Goal: Communication & Community: Answer question/provide support

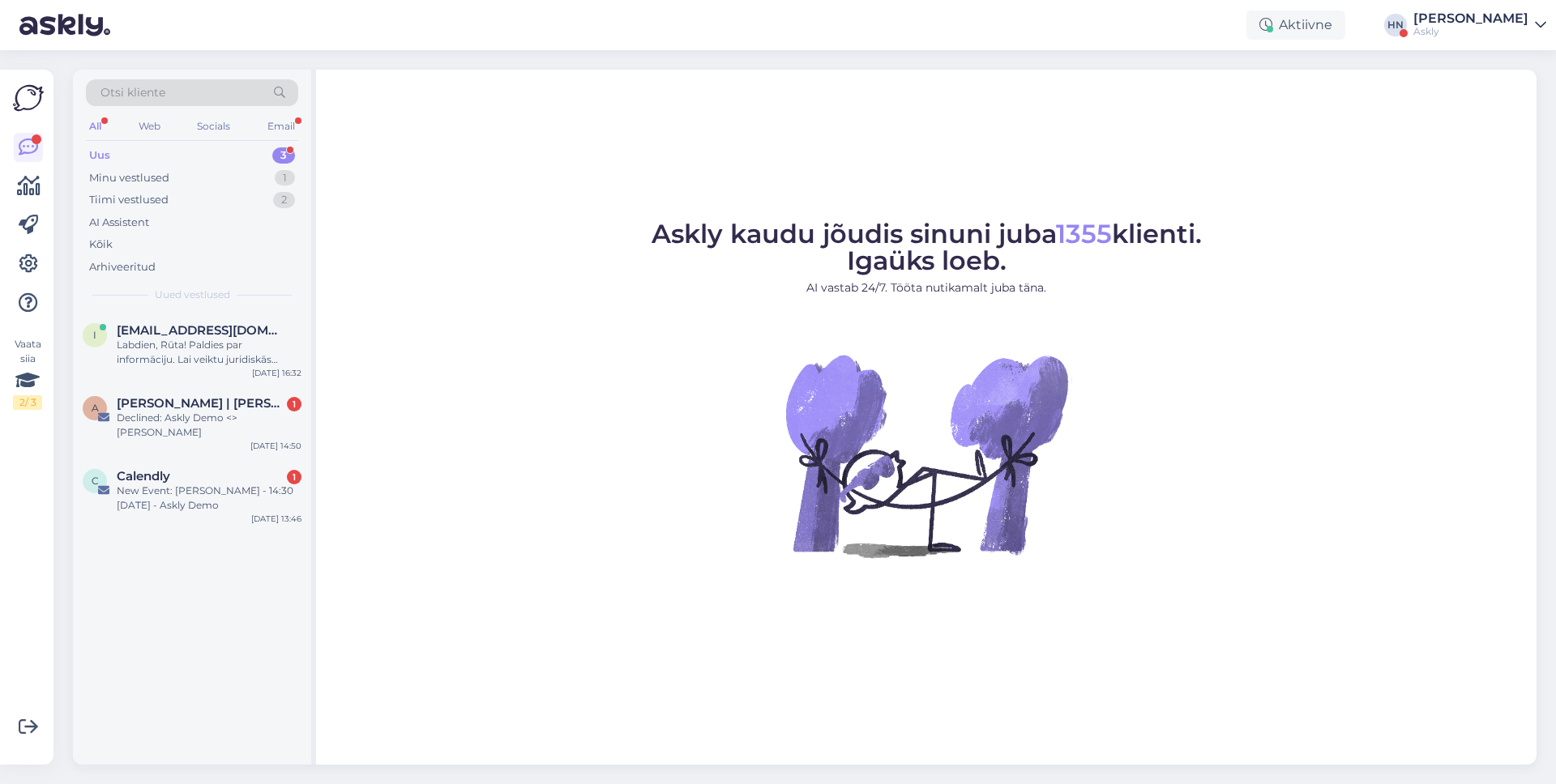
click at [222, 160] on div "Uus 3" at bounding box center [192, 155] width 212 height 23
click at [207, 341] on div "Labdien, Rūta! Paldies par informāciju. Lai veiktu juridiskās adreses maiņu pēd…" at bounding box center [209, 352] width 185 height 29
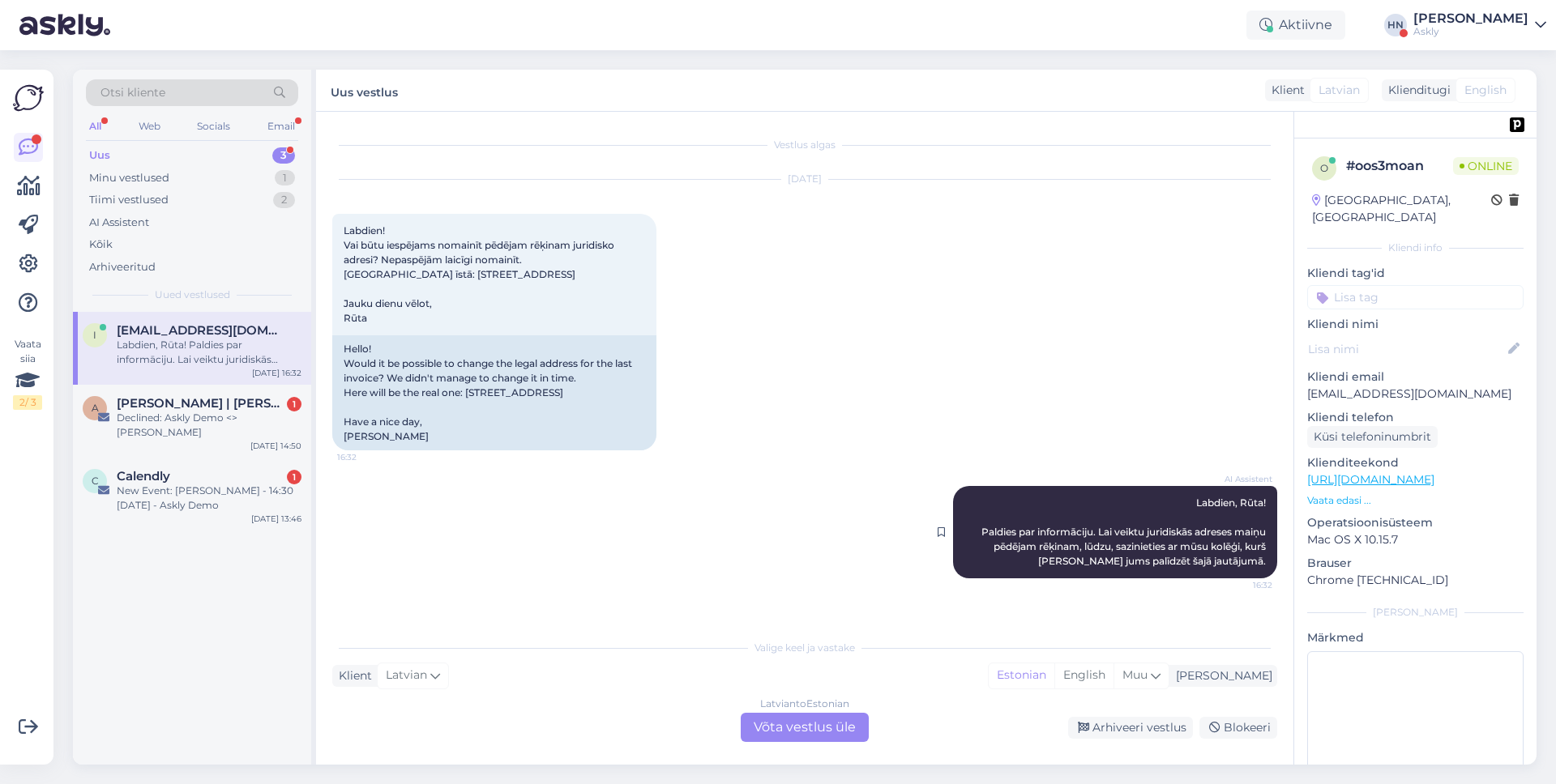
click at [1097, 552] on div "AI Assistent Labdien, [PERSON_NAME]! Paldies par informāciju. Lai veiktu juridi…" at bounding box center [1115, 532] width 324 height 92
click at [1131, 440] on div "[DATE] Labdien! Vai būtu iespējams nomainīt pēdējam rēķinam juridisko adresi? N…" at bounding box center [805, 315] width 945 height 306
click at [240, 177] on div "Minu vestlused 1" at bounding box center [192, 178] width 212 height 23
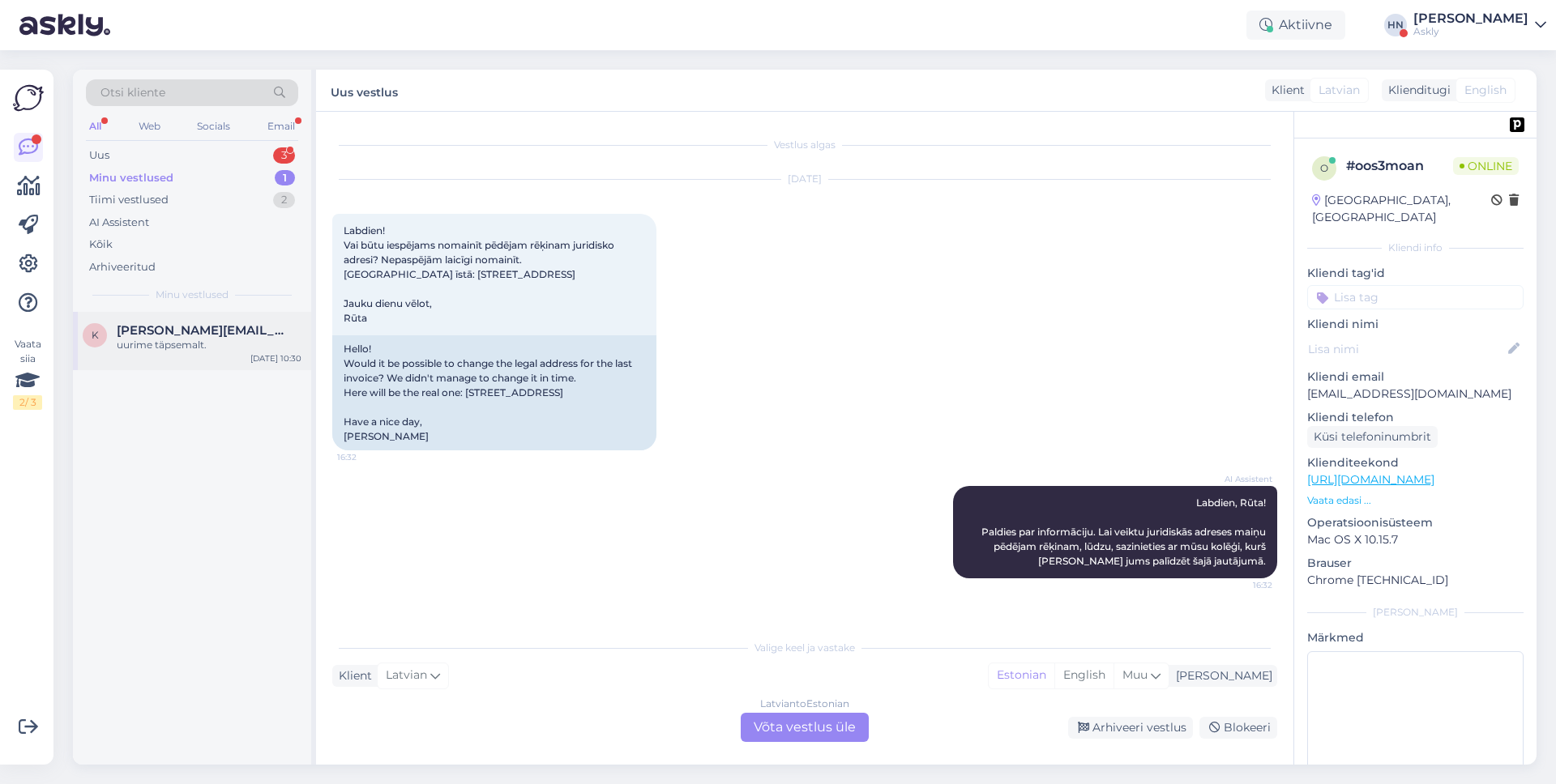
click at [231, 314] on div "k [PERSON_NAME][EMAIL_ADDRESS][PERSON_NAME][DOMAIN_NAME] uurime täpsemalt. [DAT…" at bounding box center [191, 340] width 239 height 58
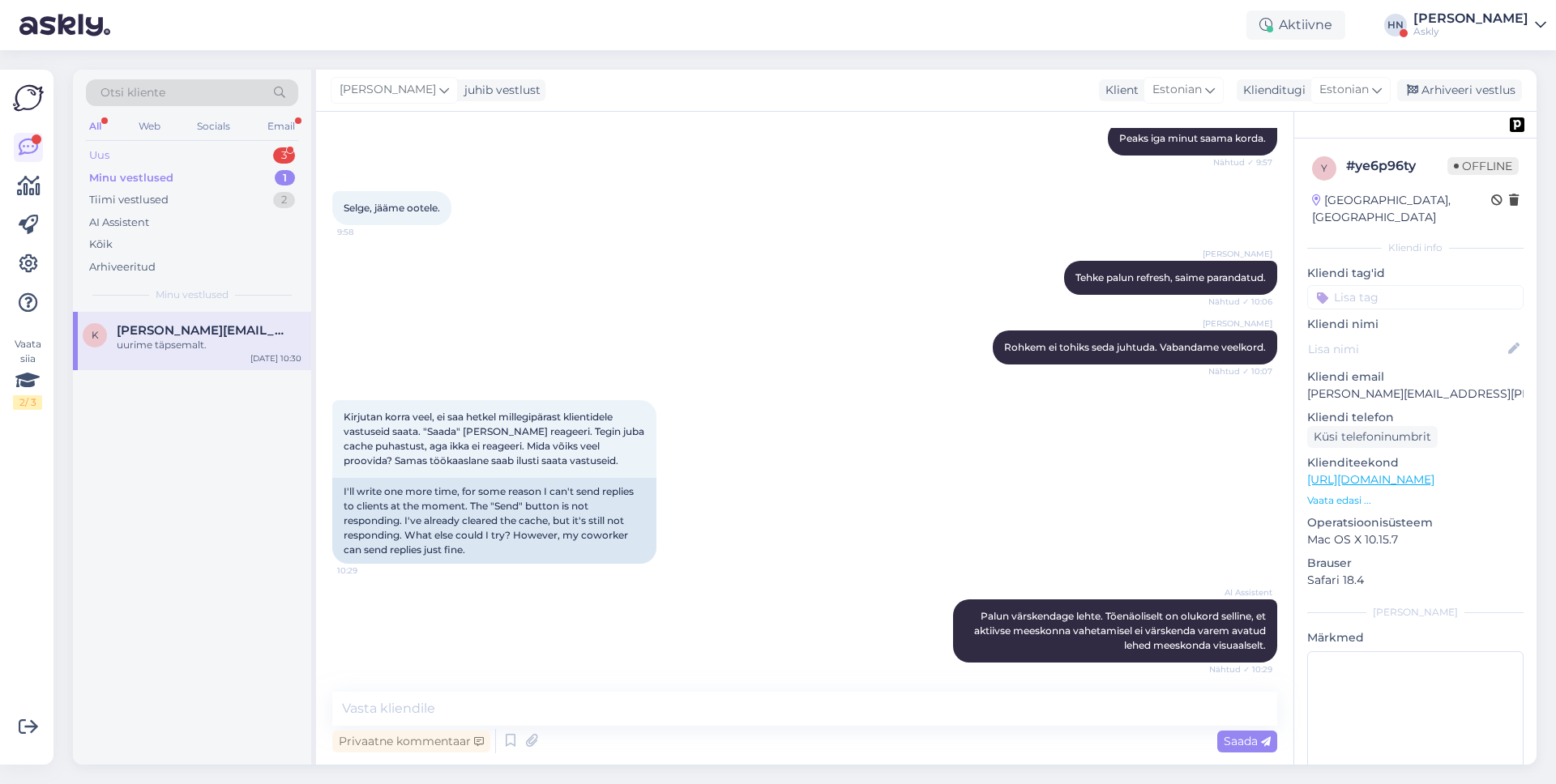
click at [240, 158] on div "Uus 3" at bounding box center [192, 155] width 212 height 23
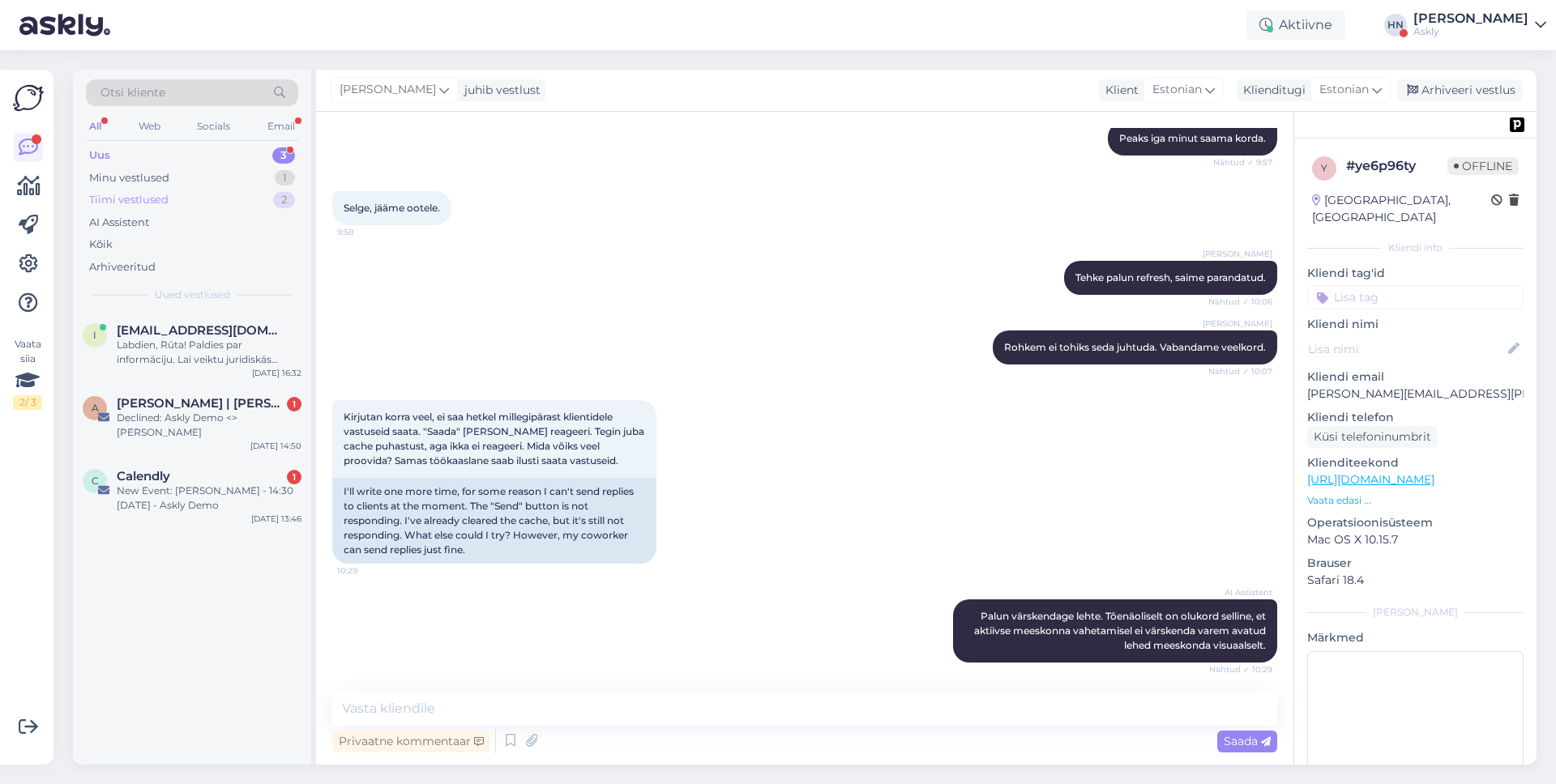
click at [218, 194] on div "Tiimi vestlused 2" at bounding box center [192, 199] width 212 height 23
click at [188, 227] on div "AI Assistent" at bounding box center [192, 223] width 212 height 23
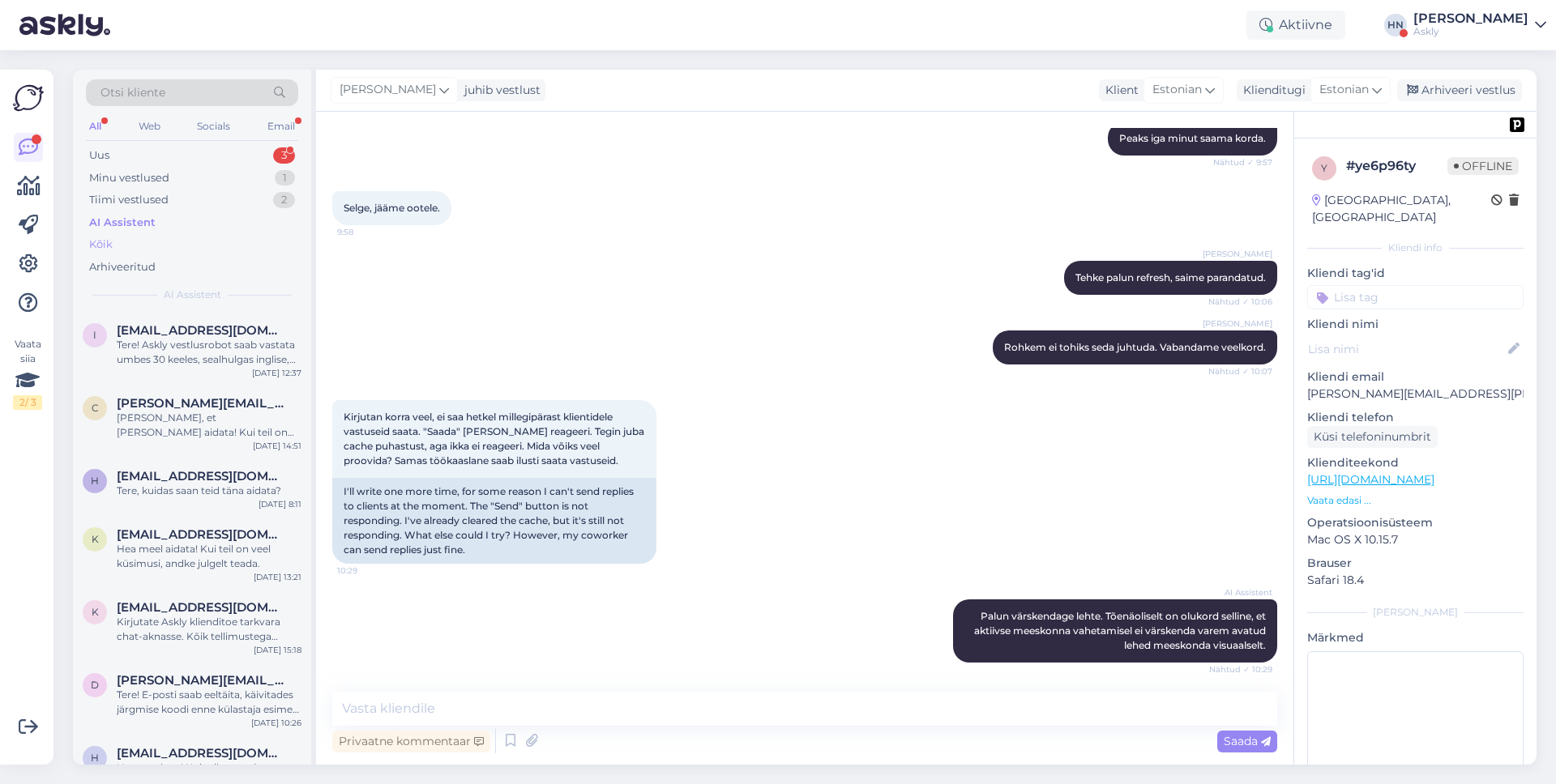
click at [187, 237] on div "Kõik" at bounding box center [192, 244] width 212 height 23
